Goal: Task Accomplishment & Management: Manage account settings

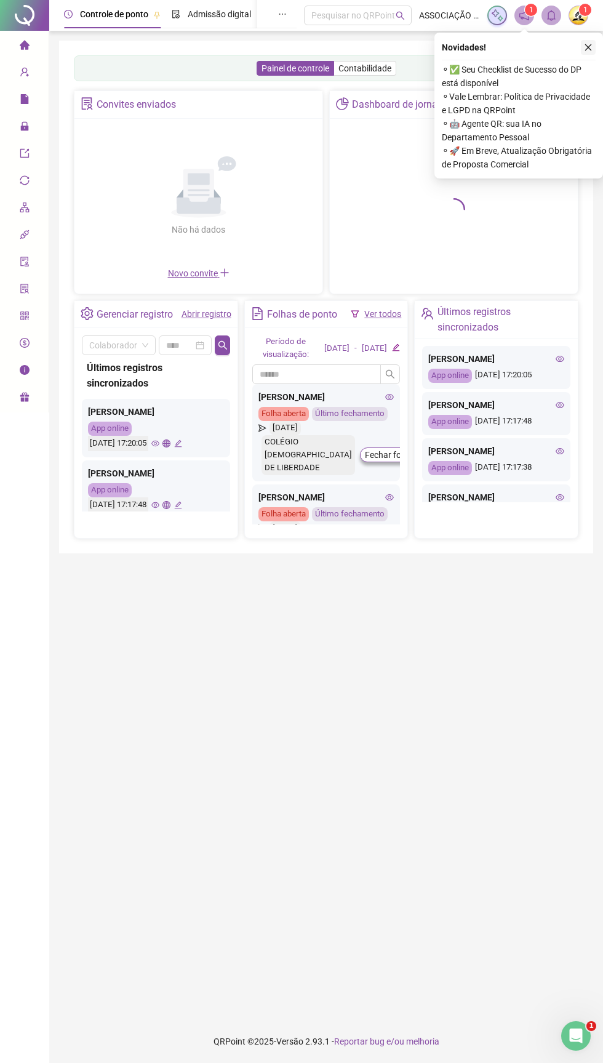
click at [584, 47] on icon "close" at bounding box center [588, 47] width 9 height 9
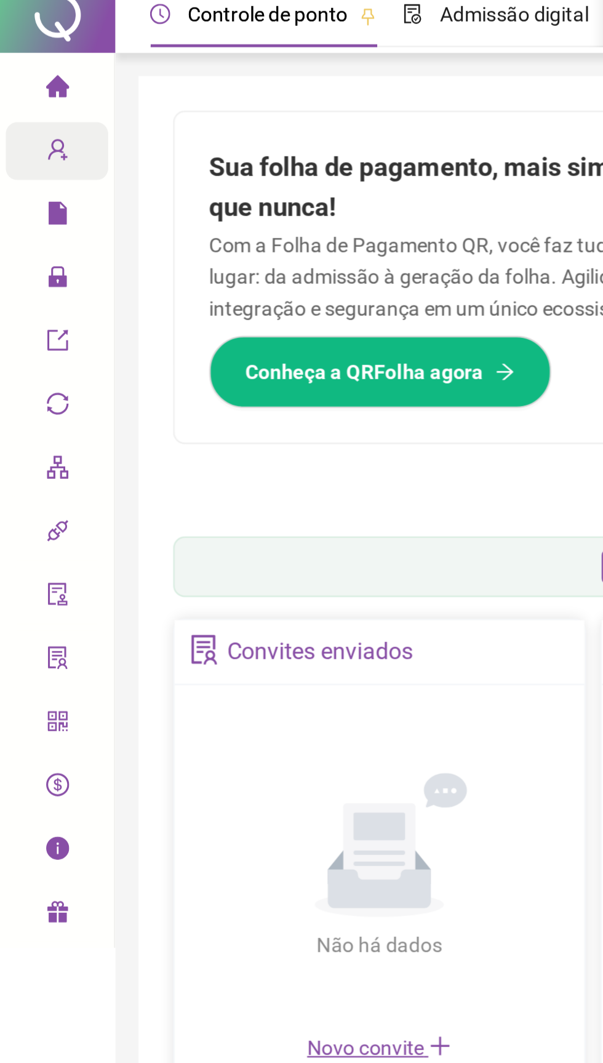
click at [19, 74] on div "Cadastros" at bounding box center [24, 72] width 44 height 25
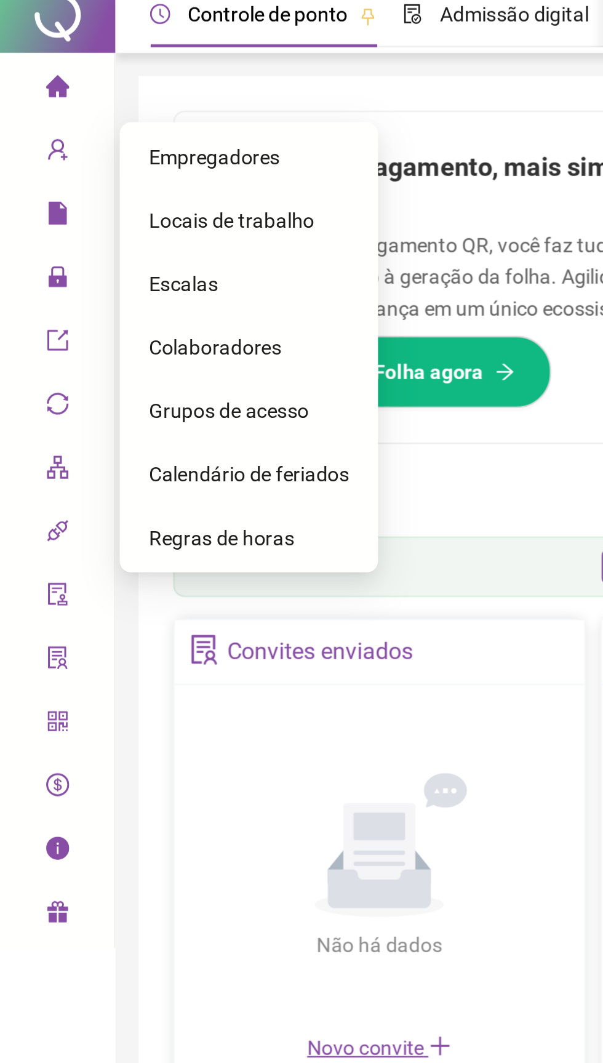
click at [75, 155] on span "Colaboradores" at bounding box center [91, 156] width 57 height 10
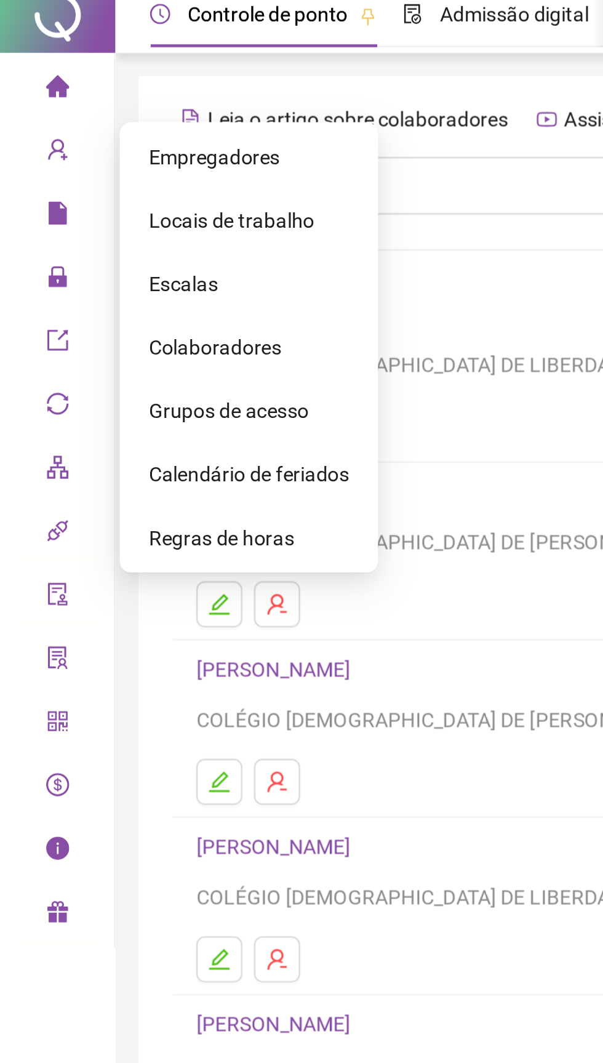
click at [71, 161] on span "Colaboradores" at bounding box center [91, 156] width 57 height 10
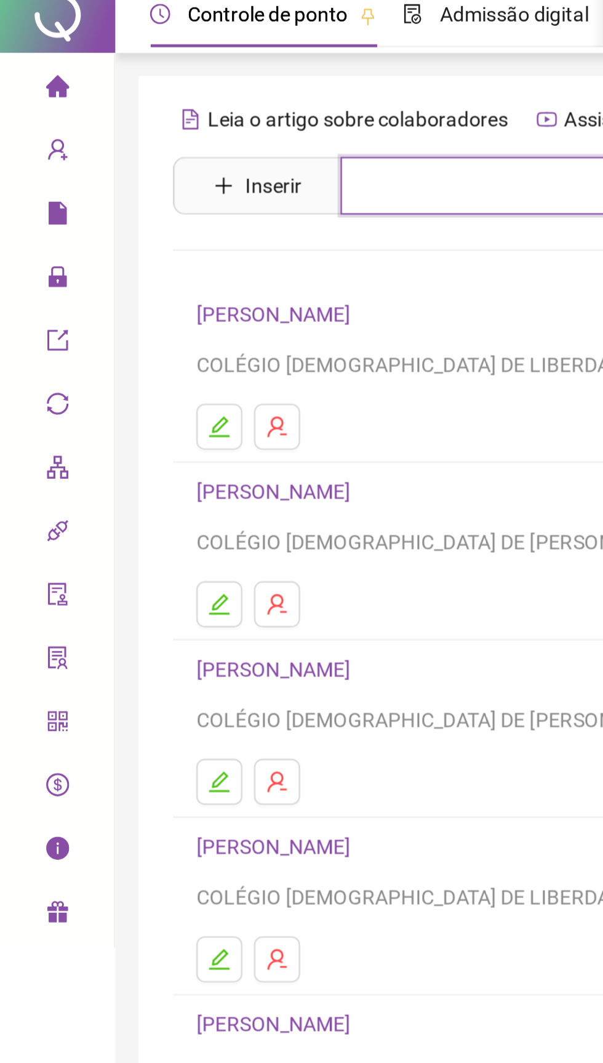
click at [184, 84] on input "text" at bounding box center [335, 87] width 380 height 25
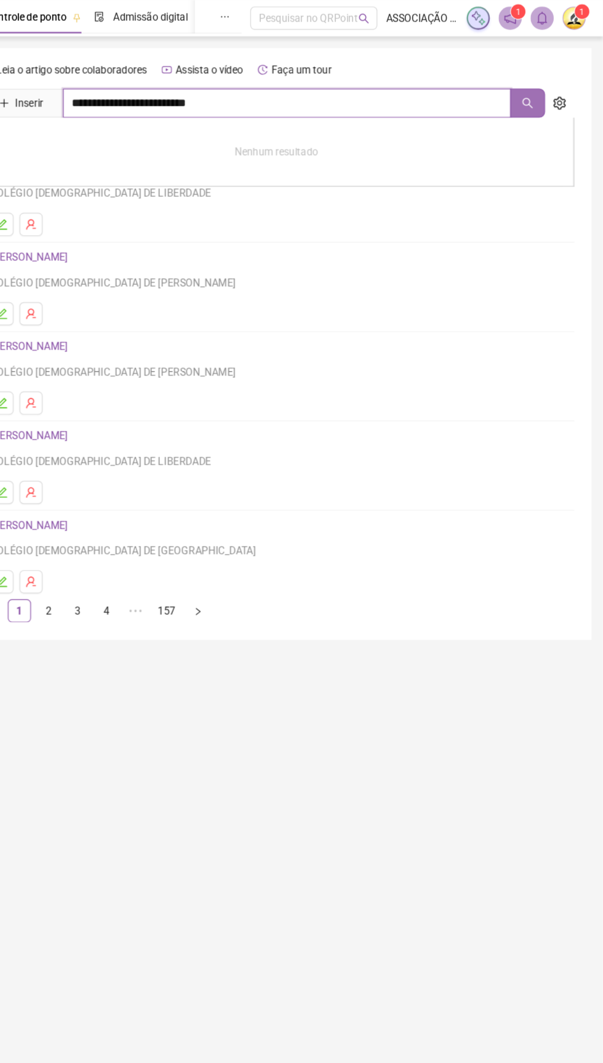
click at [538, 87] on icon "search" at bounding box center [539, 88] width 10 height 10
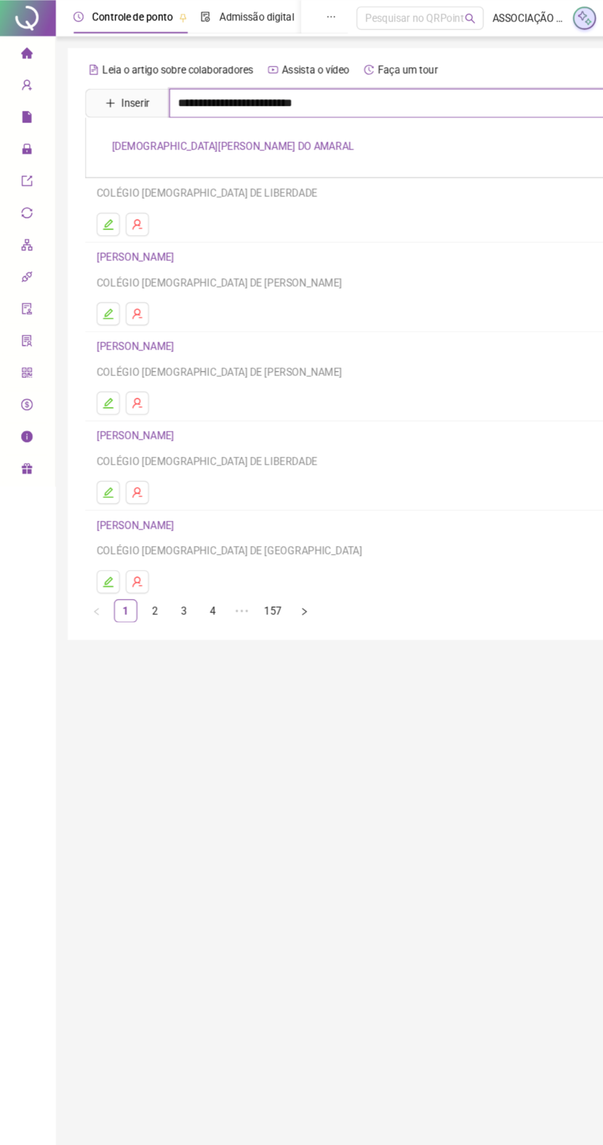
type input "**********"
click at [109, 123] on link "CRISTIANE MACIEL DO AMARAL" at bounding box center [200, 124] width 206 height 10
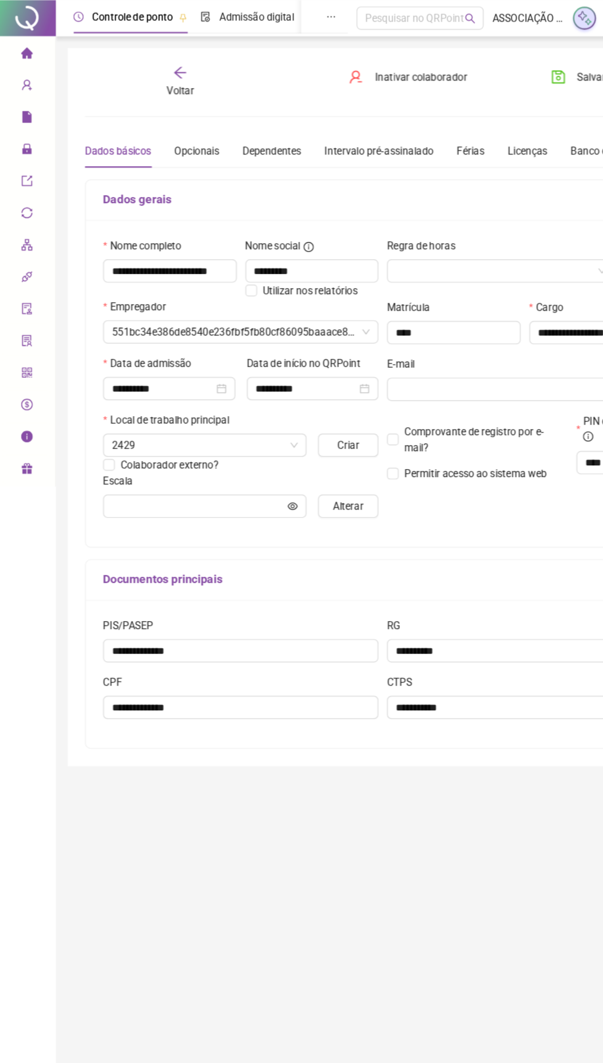
type input "**********"
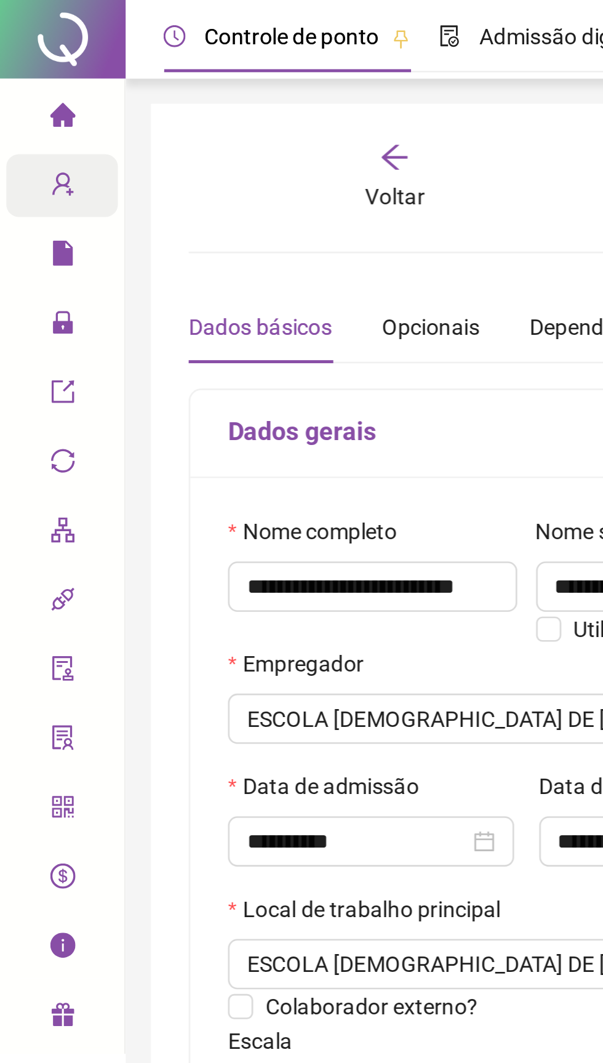
click at [15, 68] on div "Cadastros" at bounding box center [24, 72] width 44 height 25
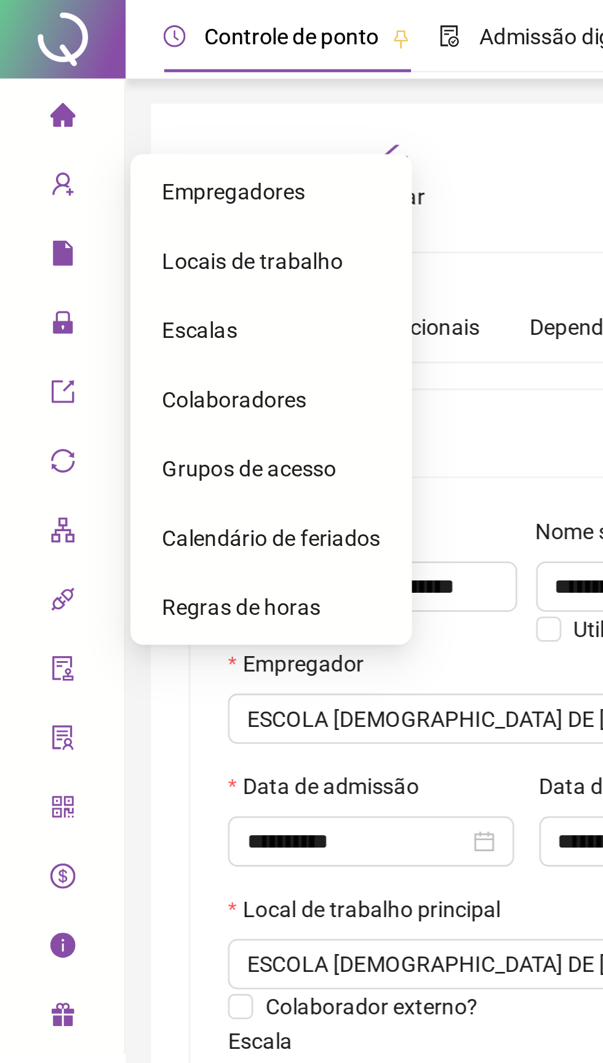
click at [70, 188] on span "Grupos de acesso" at bounding box center [97, 184] width 68 height 10
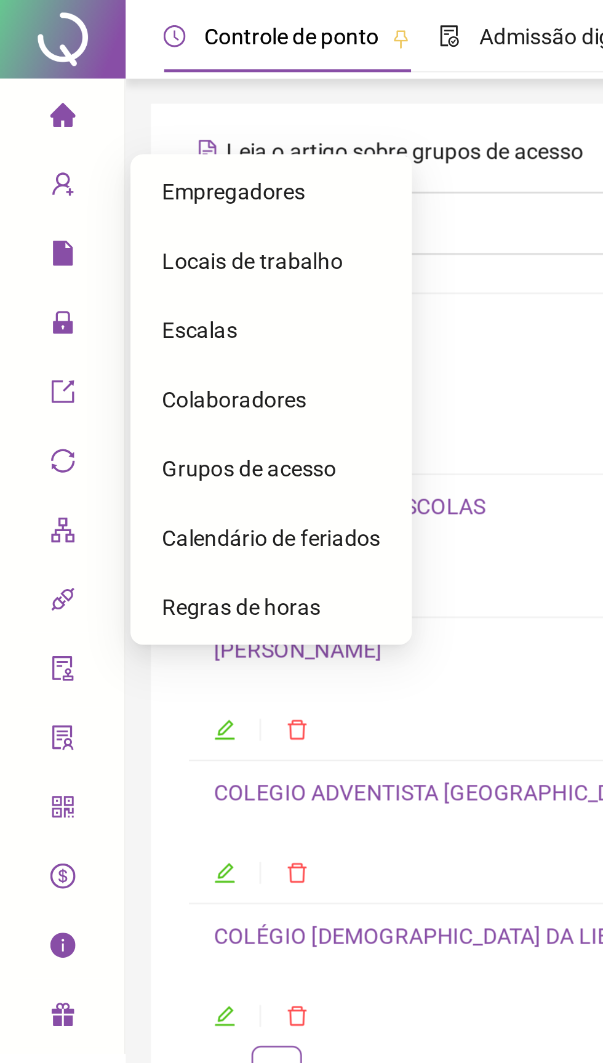
click at [70, 187] on span "Grupos de acesso" at bounding box center [97, 184] width 68 height 10
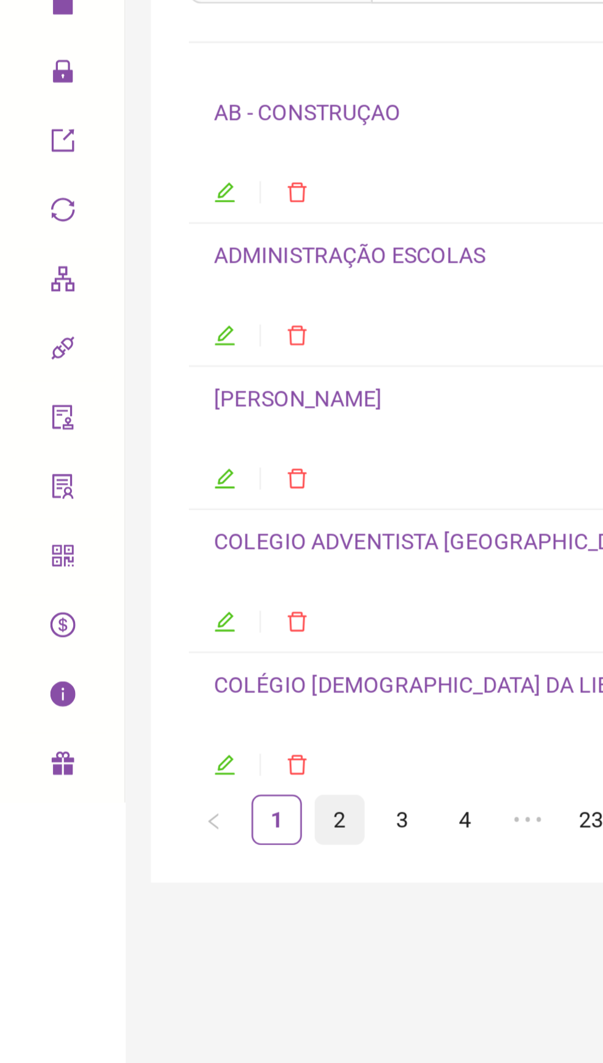
click at [137, 422] on link "2" at bounding box center [133, 419] width 18 height 18
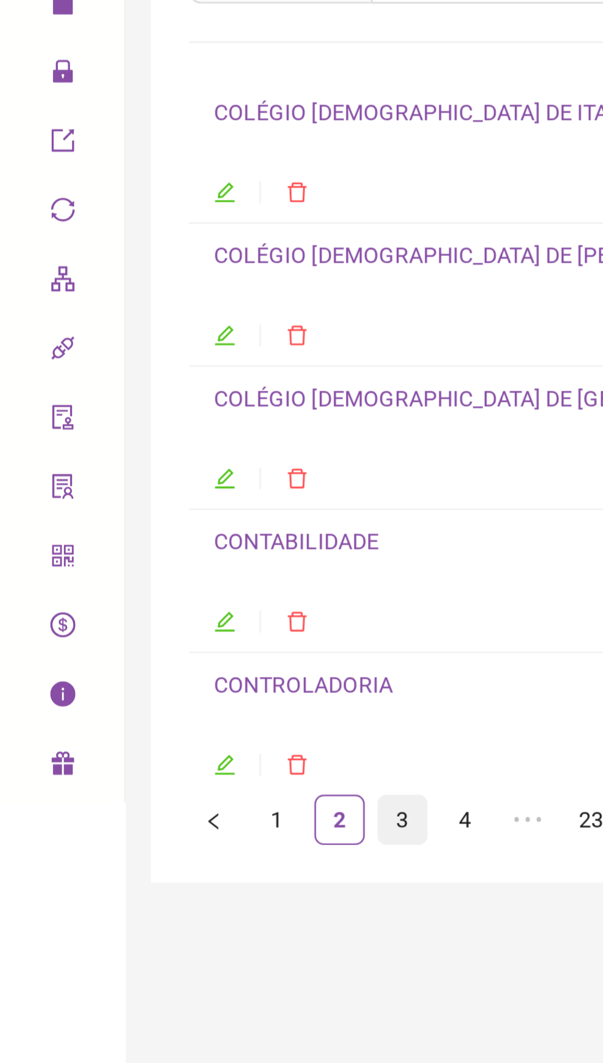
click at [161, 420] on link "3" at bounding box center [157, 419] width 18 height 18
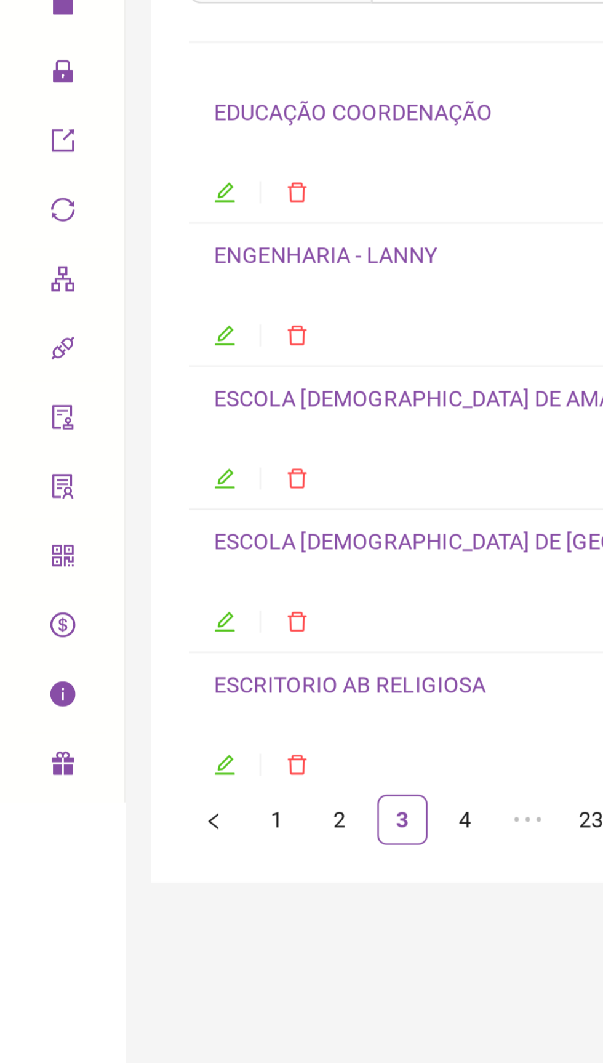
click at [98, 312] on link "ESCOLA ADVENTISTA DE PARIPE" at bounding box center [194, 310] width 221 height 10
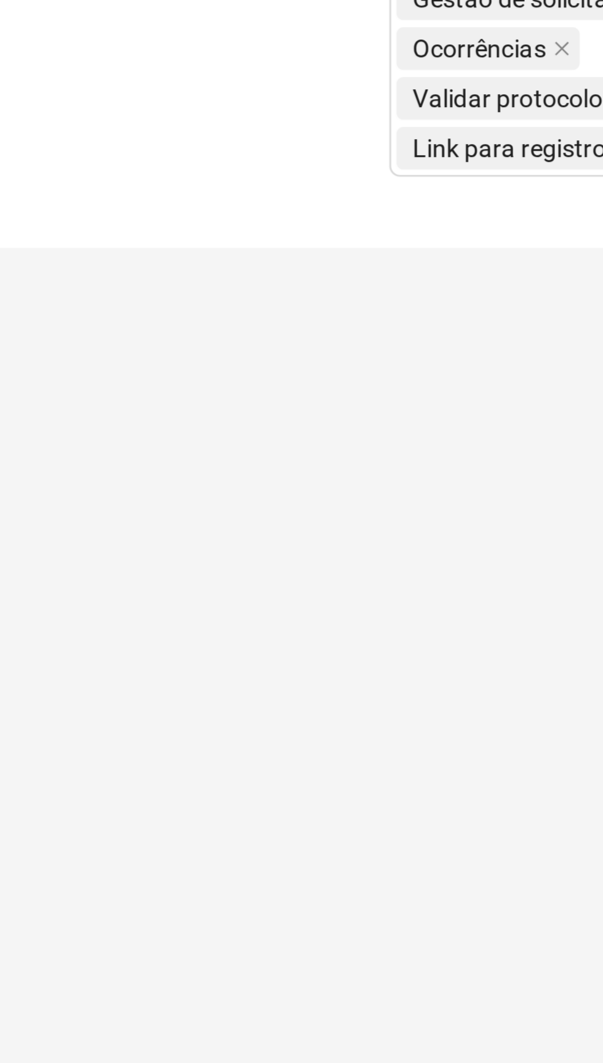
click at [399, 493] on div "NILTON FERREIRA DOS SANTOS ROSANGELA SANTOS DA COSTA TAISA DE JESUS MOURA FLORI…" at bounding box center [458, 380] width 254 height 224
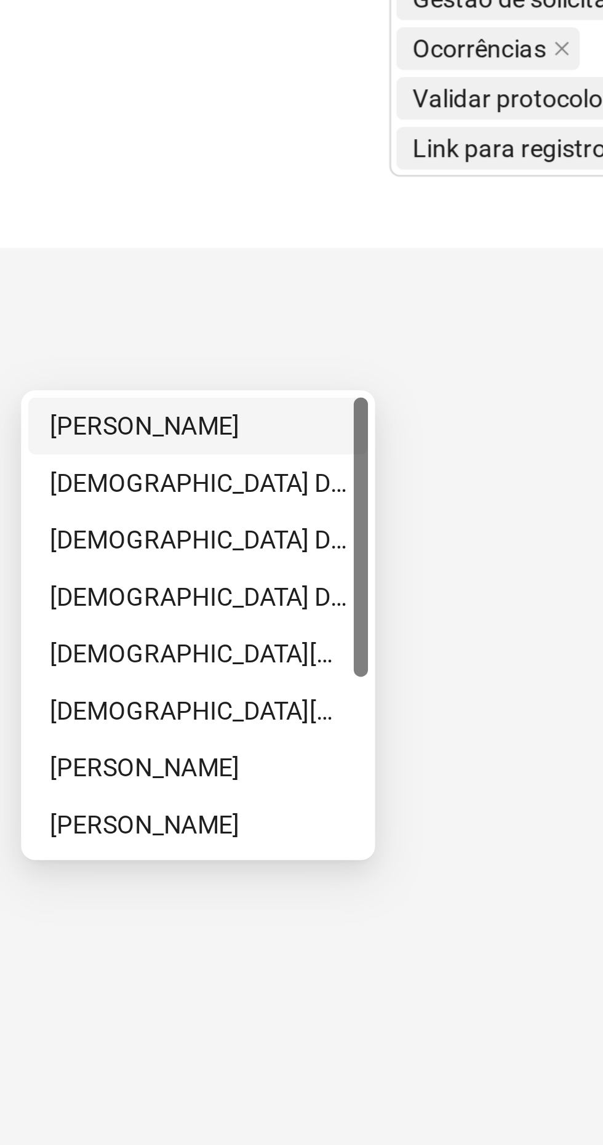
type input "******"
click at [353, 802] on div "CRISTIANE MACIEL DO AMARAL" at bounding box center [390, 797] width 103 height 14
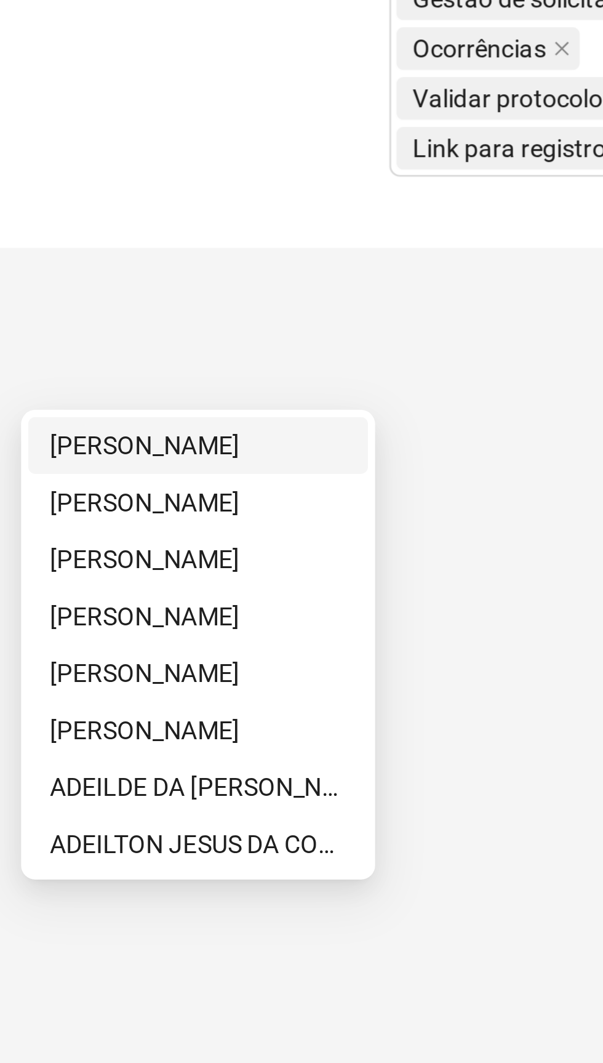
click at [493, 821] on main "**********" at bounding box center [326, 526] width 534 height 970
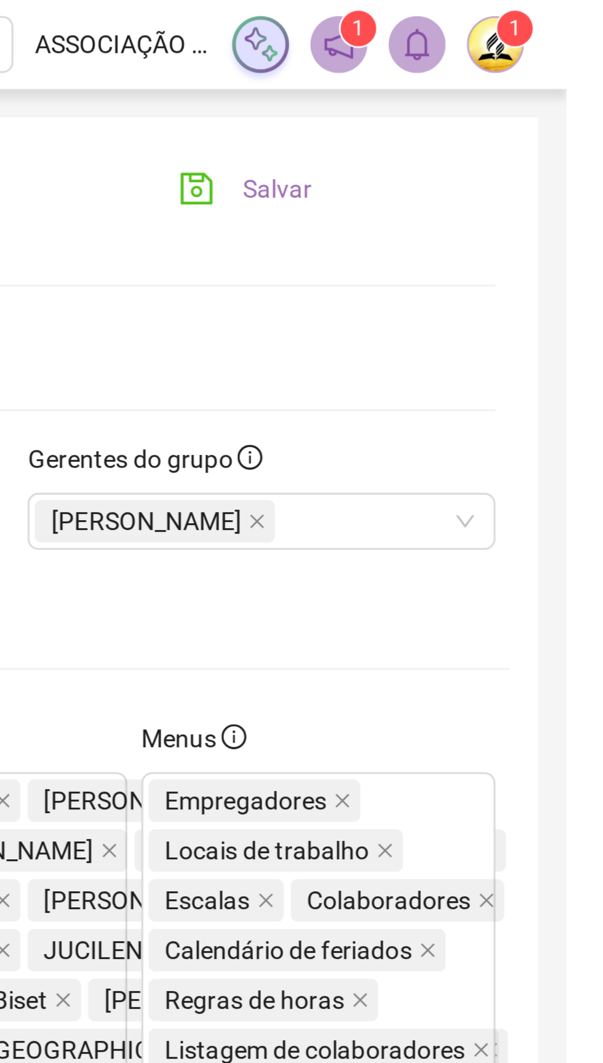
click at [496, 65] on span "Salvar" at bounding box center [503, 65] width 24 height 14
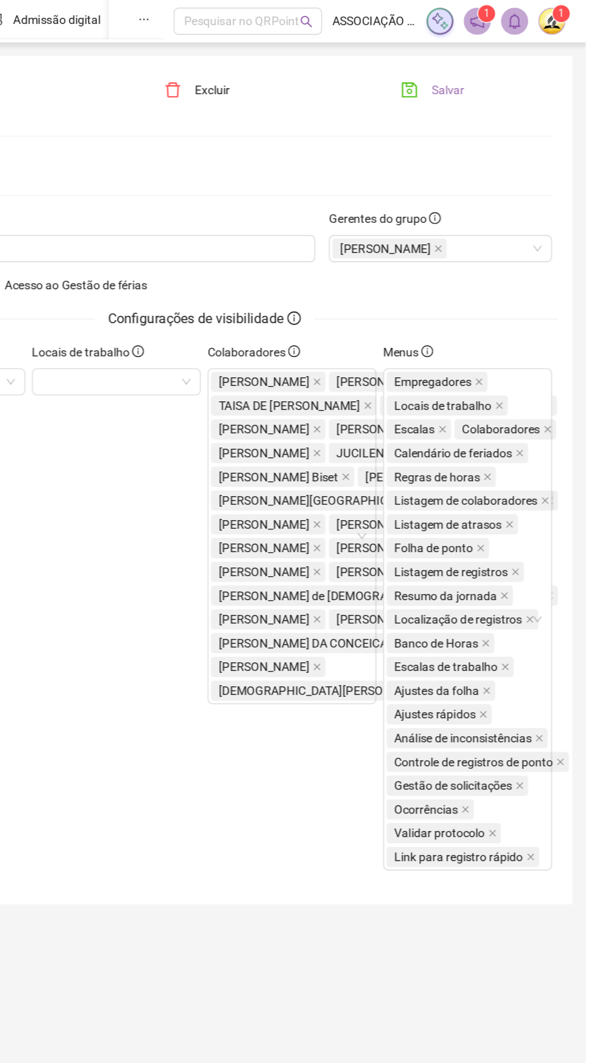
click at [504, 65] on span "Salvar" at bounding box center [503, 65] width 24 height 14
